Goal: Task Accomplishment & Management: Manage account settings

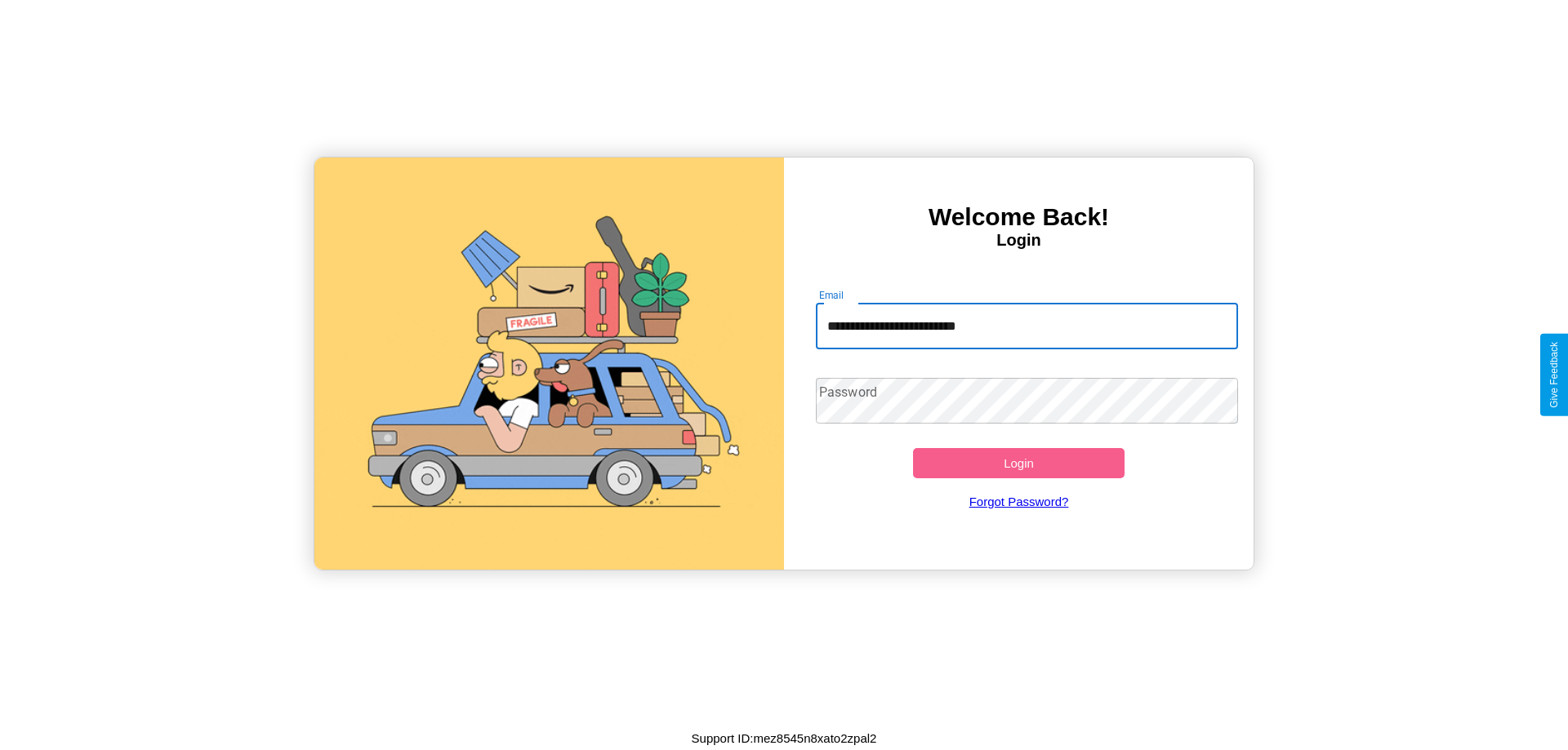
type input "**********"
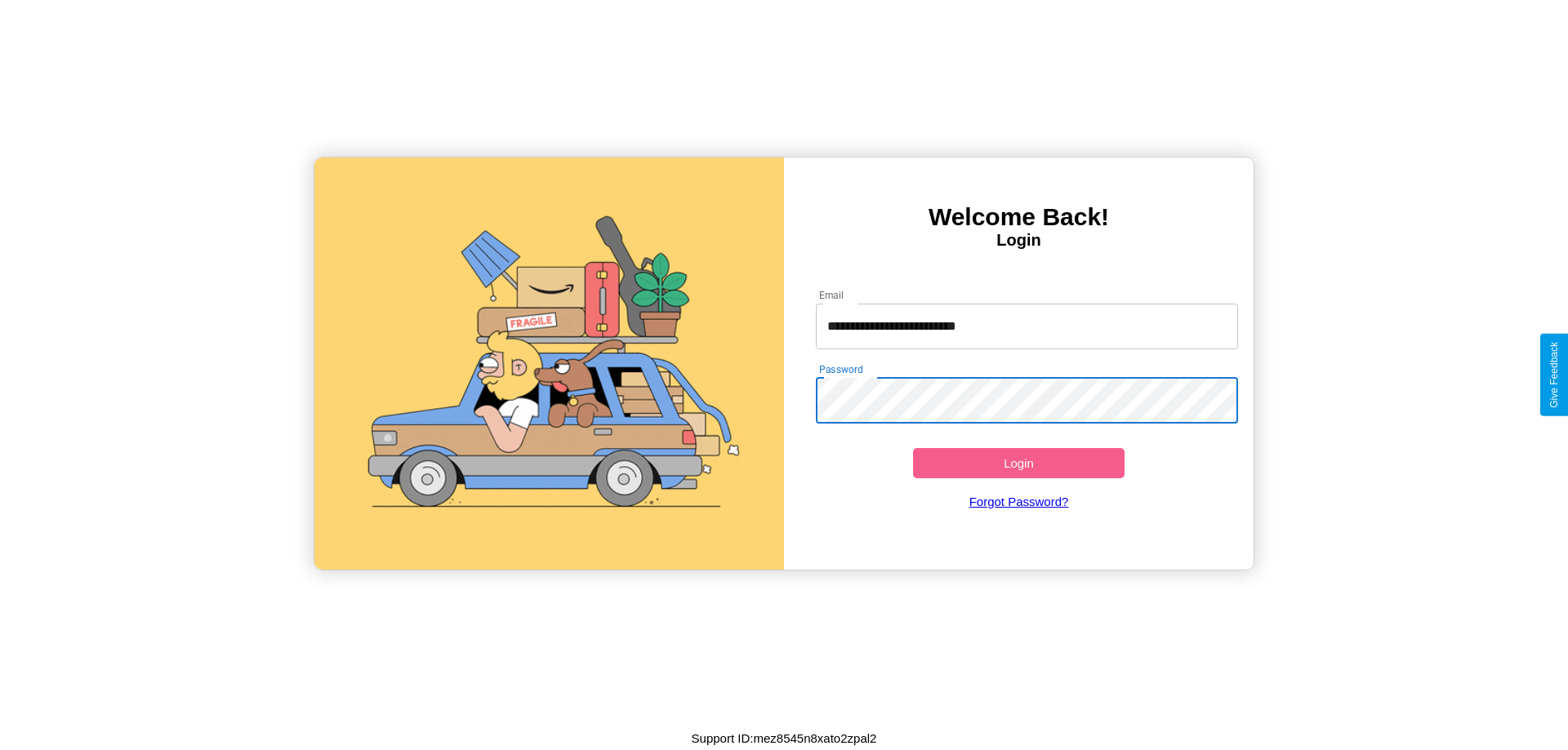
click at [1018, 463] on button "Login" at bounding box center [1018, 463] width 211 height 30
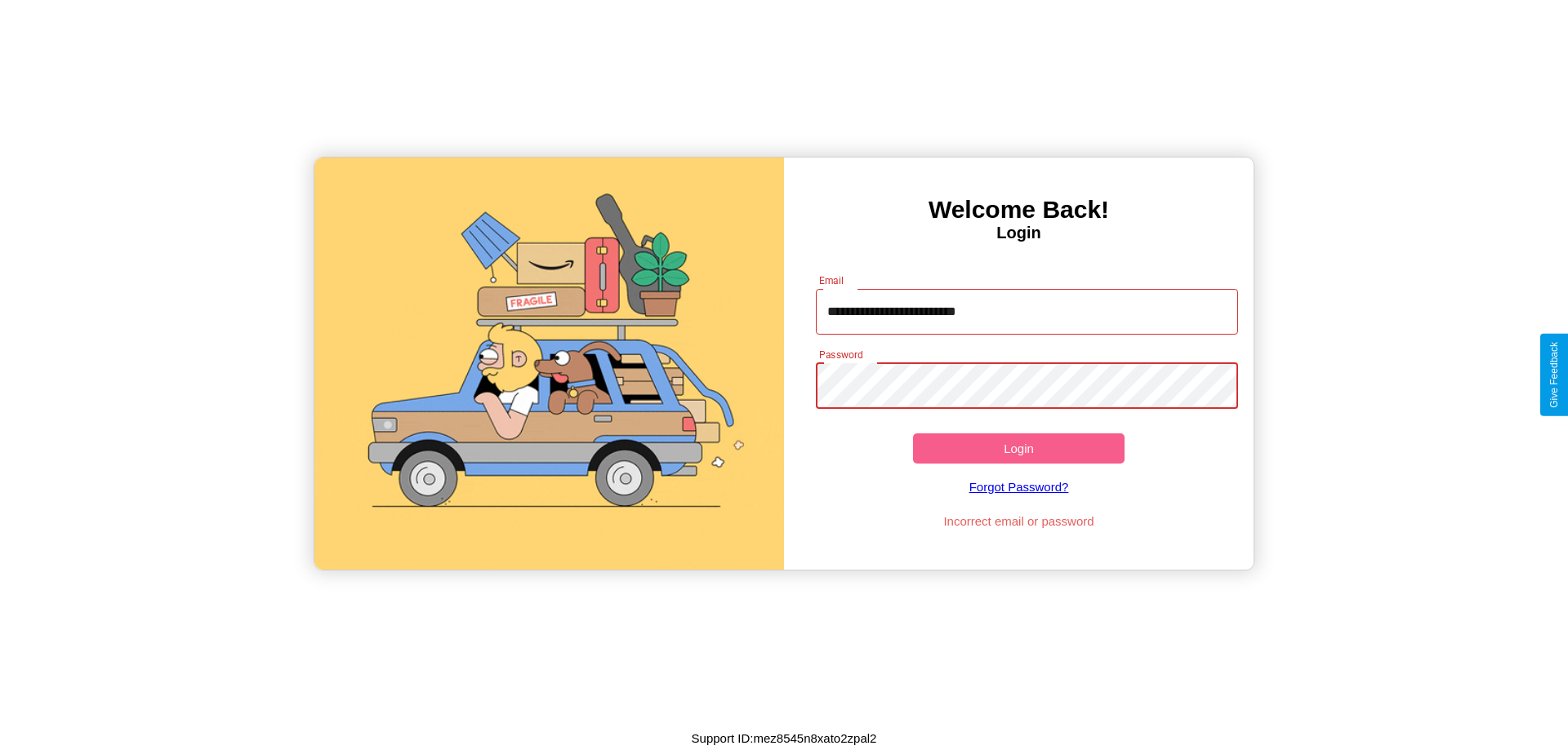
click at [1018, 448] on button "Login" at bounding box center [1018, 449] width 211 height 30
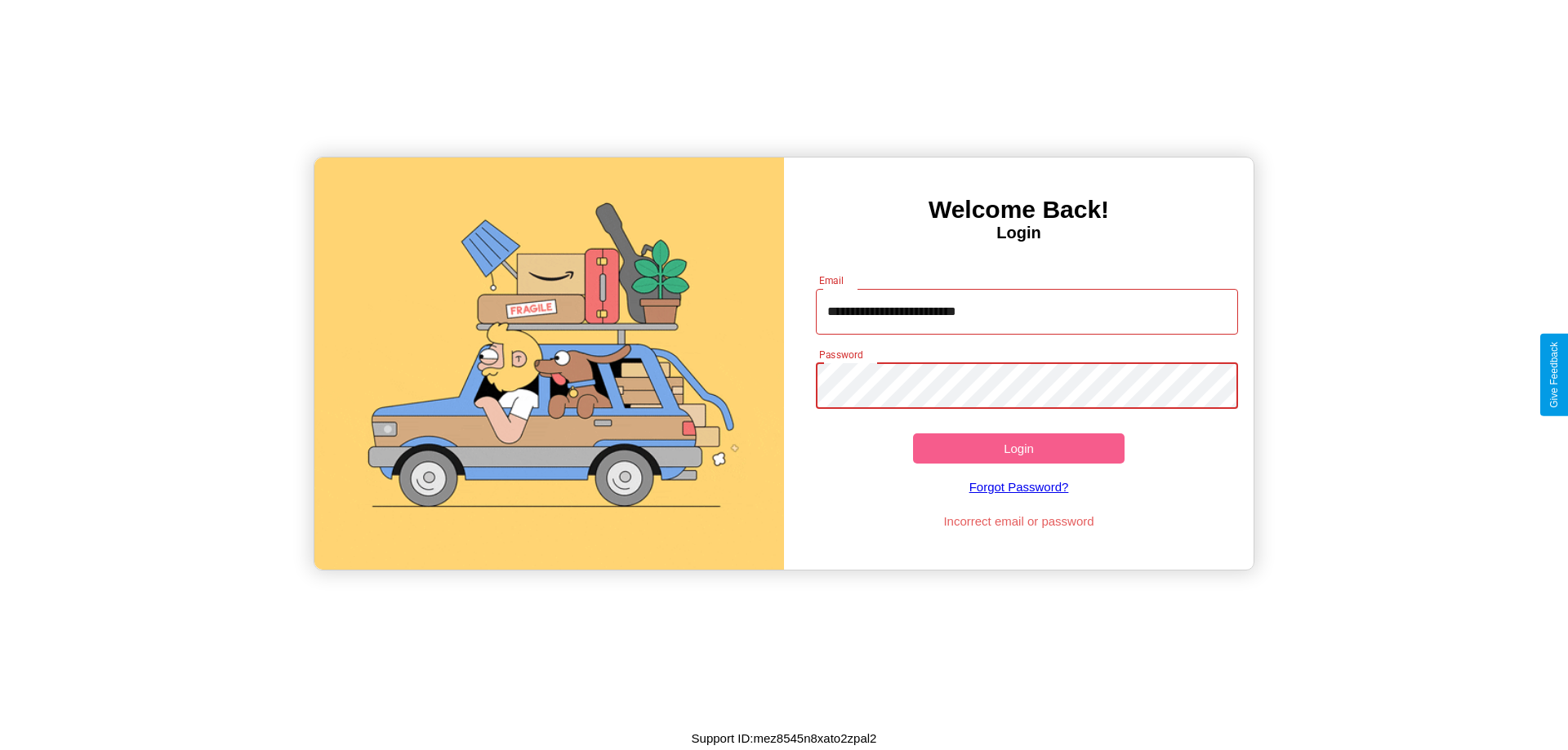
click at [1018, 448] on button "Login" at bounding box center [1018, 449] width 211 height 30
